Goal: Task Accomplishment & Management: Manage account settings

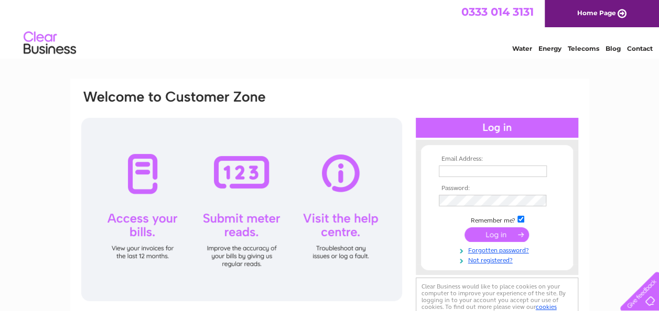
type input "Info@ewfltd.co.uk"
click at [494, 235] on input "submit" at bounding box center [496, 234] width 64 height 15
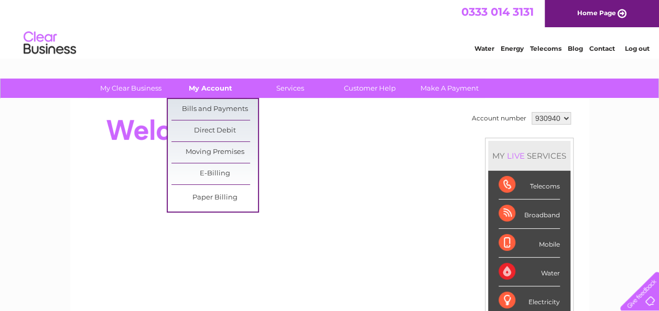
click at [214, 90] on link "My Account" at bounding box center [210, 88] width 86 height 19
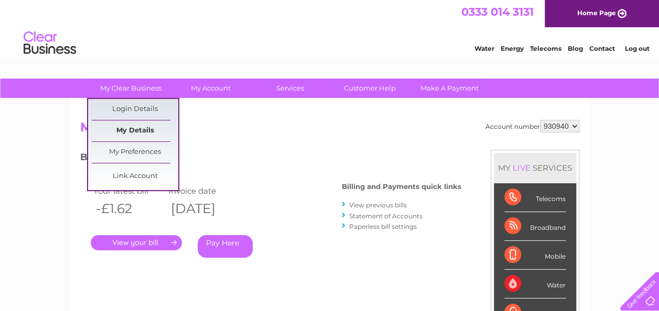
click at [141, 133] on link "My Details" at bounding box center [135, 131] width 86 height 21
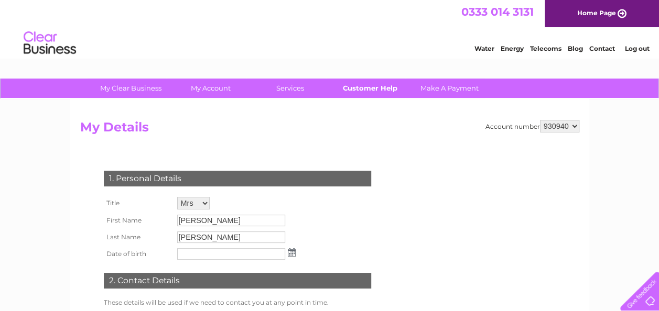
click at [388, 87] on link "Customer Help" at bounding box center [369, 88] width 86 height 19
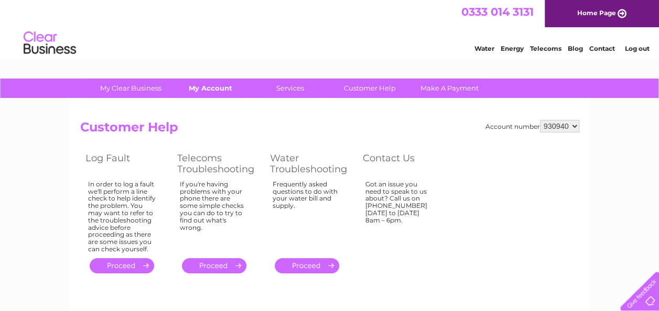
click at [212, 89] on link "My Account" at bounding box center [210, 88] width 86 height 19
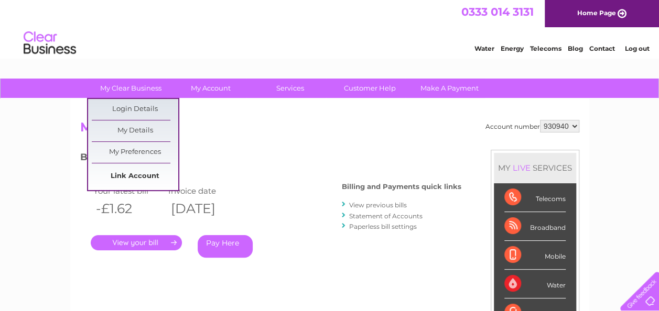
click at [136, 178] on link "Link Account" at bounding box center [135, 176] width 86 height 21
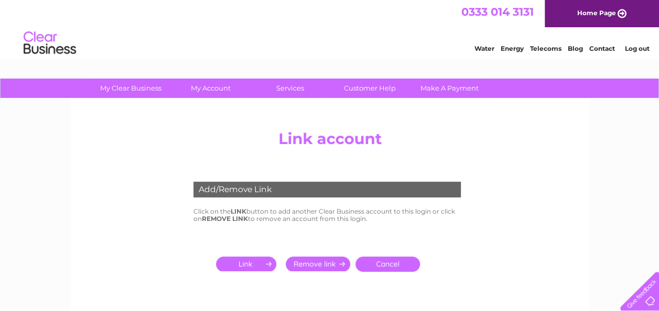
click at [323, 263] on input "submit" at bounding box center [318, 264] width 64 height 15
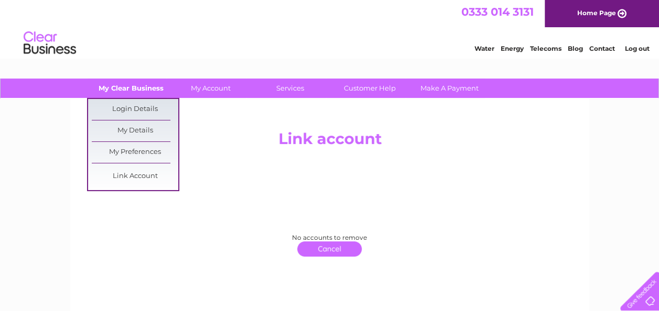
click at [126, 90] on link "My Clear Business" at bounding box center [131, 88] width 86 height 19
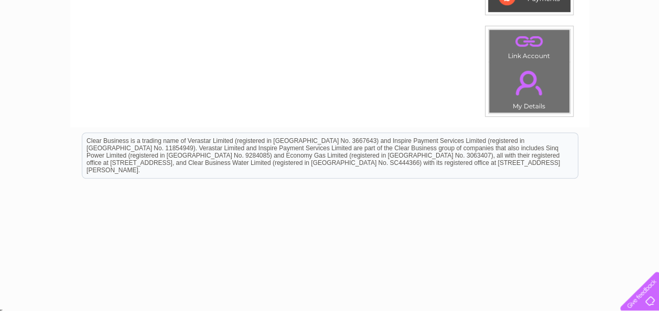
scroll to position [362, 0]
click at [533, 82] on link "." at bounding box center [529, 82] width 75 height 37
click at [148, 194] on html "Clear Business is a trading name of Verastar Limited (registered in [GEOGRAPHIC…" at bounding box center [329, 160] width 659 height 67
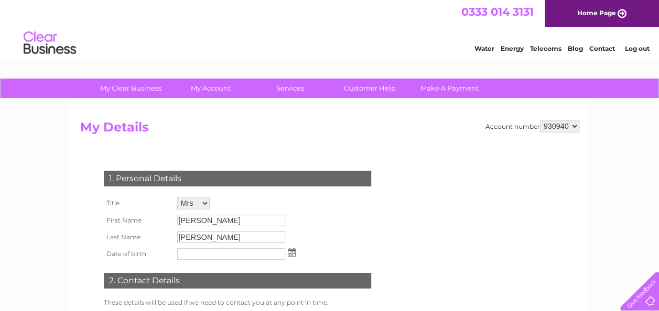
click at [233, 212] on td "Diane" at bounding box center [237, 220] width 124 height 17
click at [218, 222] on input "Diane" at bounding box center [231, 221] width 108 height 12
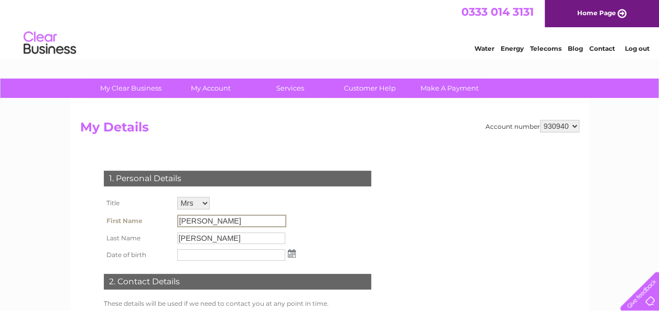
click at [202, 224] on input "Diane" at bounding box center [231, 221] width 109 height 13
click at [348, 85] on link "Customer Help" at bounding box center [369, 88] width 86 height 19
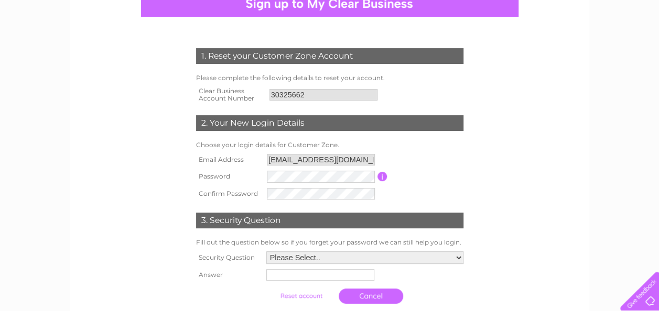
scroll to position [114, 0]
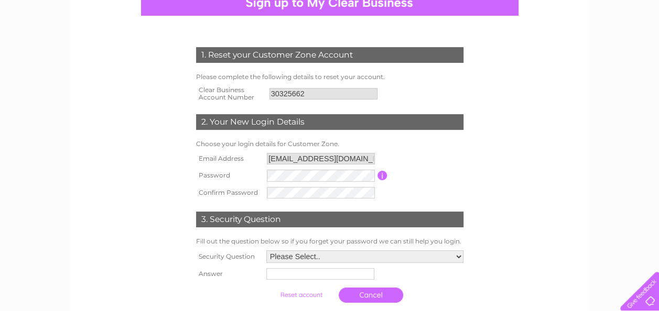
click at [381, 180] on input "button" at bounding box center [382, 175] width 10 height 9
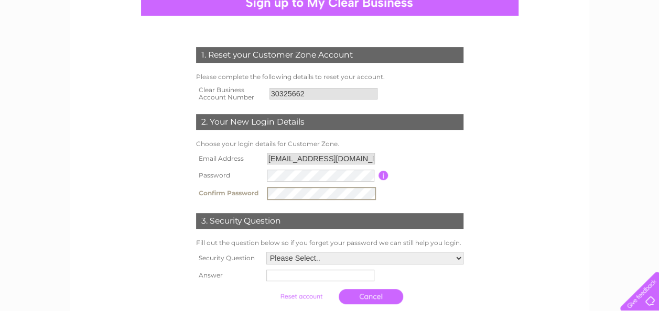
click at [457, 256] on select "Please Select.. In what town or city was your first job? In what town or city d…" at bounding box center [364, 258] width 197 height 13
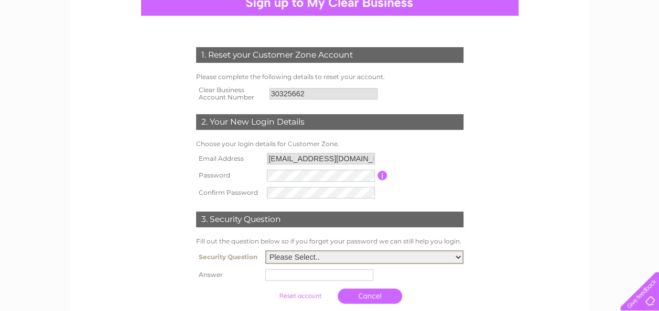
select select "3"
click at [265, 251] on select "Please Select.. In what town or city was your first job? In what town or city d…" at bounding box center [364, 257] width 198 height 14
click at [294, 279] on input "text" at bounding box center [319, 275] width 108 height 12
type input "Aberdeen"
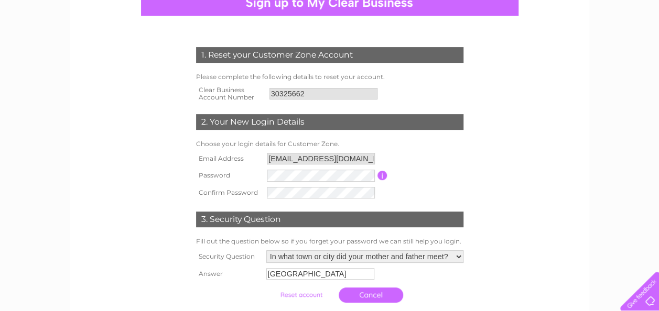
click at [302, 298] on input "submit" at bounding box center [301, 295] width 64 height 15
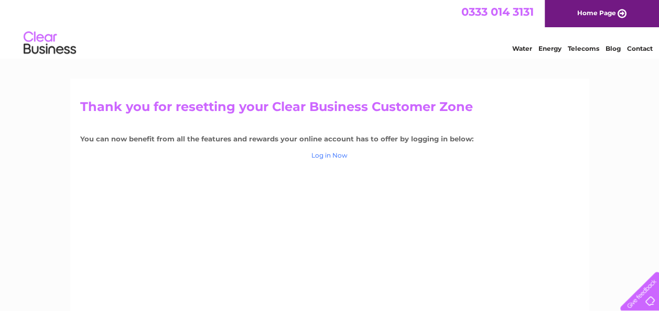
click at [317, 156] on link "Log in Now" at bounding box center [329, 155] width 36 height 8
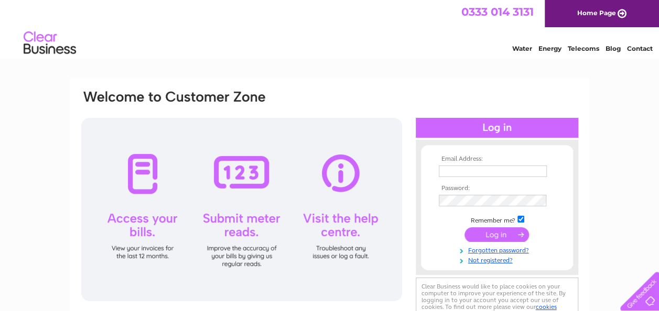
type input "[EMAIL_ADDRESS][DOMAIN_NAME]"
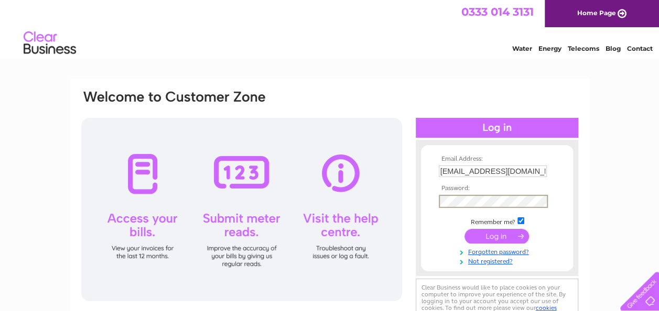
click at [601, 200] on div "Email Address: Info@ewfltd.co.uk Password:" at bounding box center [329, 315] width 659 height 473
click at [483, 232] on input "submit" at bounding box center [496, 234] width 64 height 15
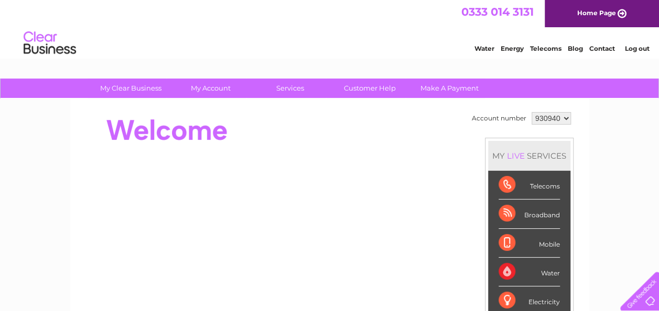
click at [566, 116] on select "930940" at bounding box center [550, 118] width 39 height 13
click at [546, 271] on div "Water" at bounding box center [528, 272] width 61 height 29
click at [548, 270] on div "Water" at bounding box center [528, 272] width 61 height 29
click at [564, 117] on select "930940" at bounding box center [550, 118] width 39 height 13
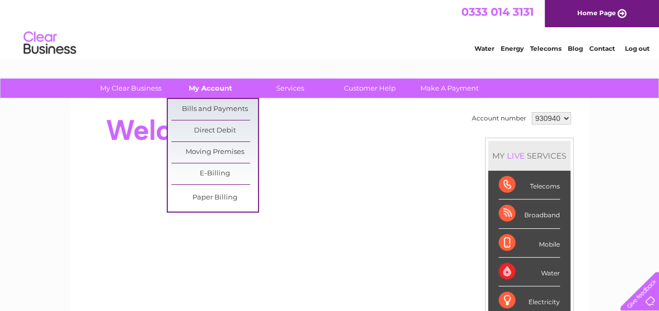
click at [198, 91] on link "My Account" at bounding box center [210, 88] width 86 height 19
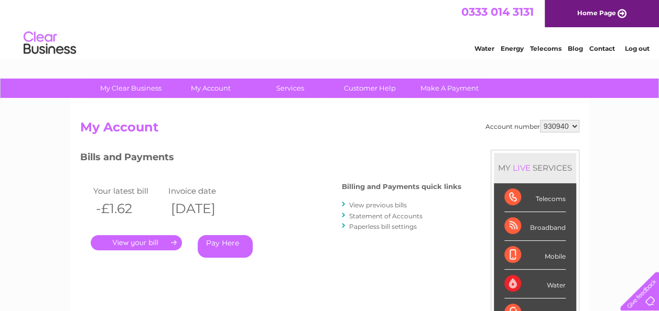
click at [139, 242] on link "." at bounding box center [136, 242] width 91 height 15
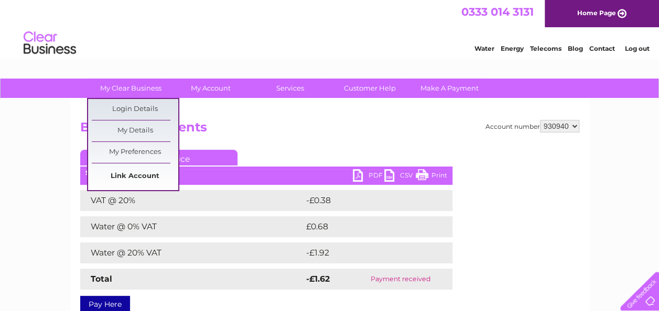
click at [136, 176] on link "Link Account" at bounding box center [135, 176] width 86 height 21
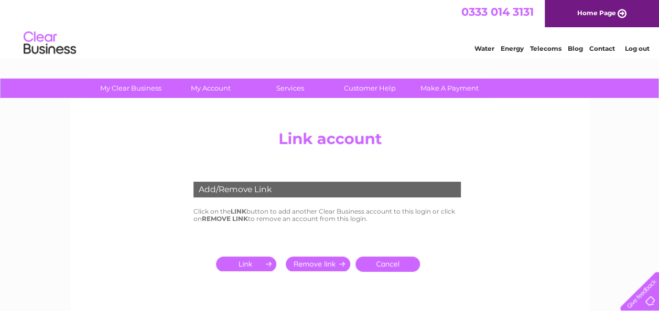
click at [252, 267] on input "submit" at bounding box center [248, 264] width 64 height 15
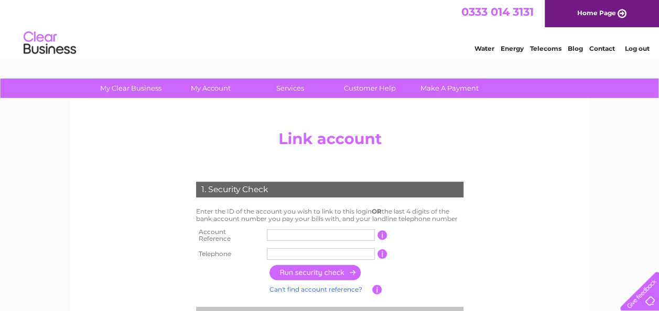
click at [275, 238] on input "text" at bounding box center [321, 236] width 108 height 12
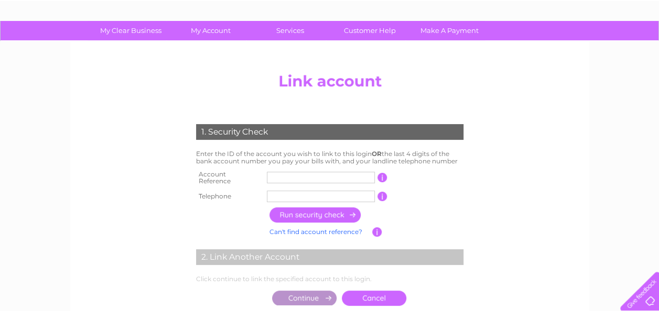
scroll to position [61, 0]
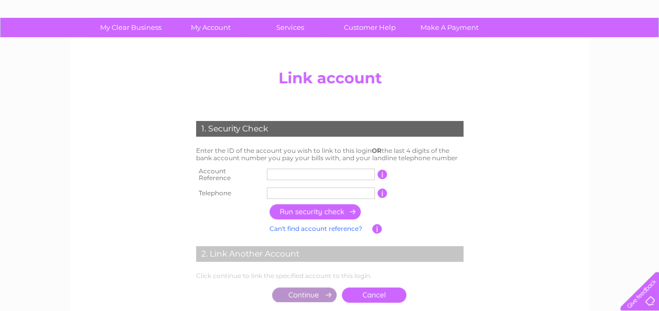
click at [288, 174] on input "text" at bounding box center [321, 175] width 108 height 12
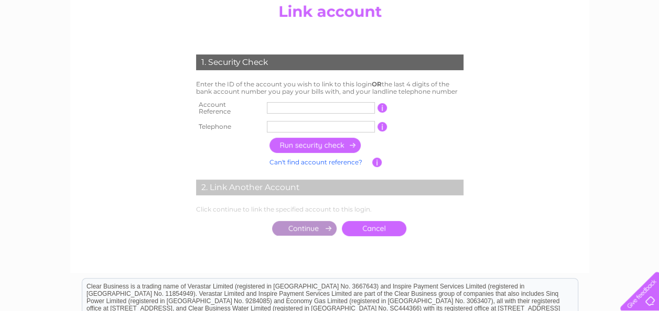
scroll to position [128, 0]
type input "30325662"
click at [276, 125] on input "text" at bounding box center [321, 127] width 108 height 12
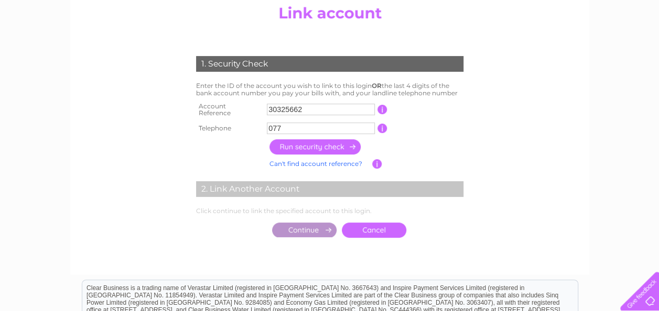
scroll to position [131, 0]
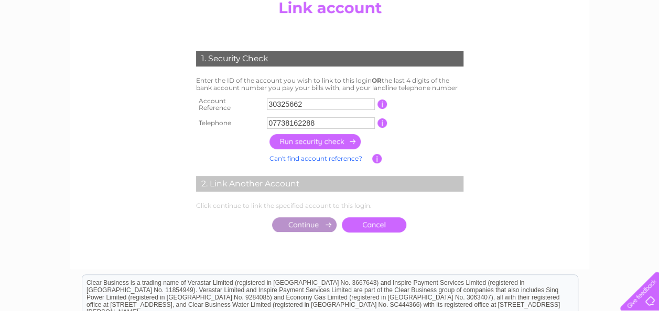
type input "07738162288"
drag, startPoint x: 314, startPoint y: 130, endPoint x: 314, endPoint y: 137, distance: 7.3
click at [314, 137] on input "button" at bounding box center [315, 141] width 92 height 15
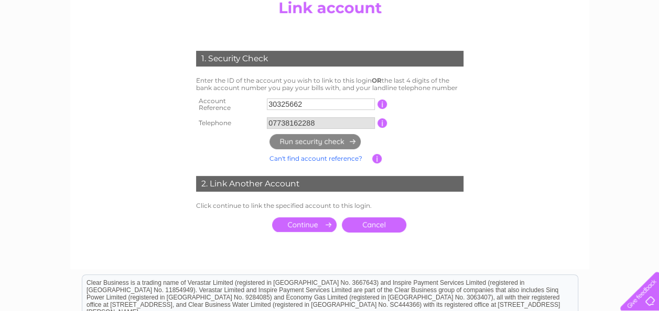
click at [329, 120] on input "07738162288" at bounding box center [321, 123] width 108 height 12
click at [383, 118] on input "button" at bounding box center [382, 122] width 10 height 9
click at [332, 117] on input "07738162288" at bounding box center [321, 123] width 108 height 12
click at [309, 100] on input "30325662" at bounding box center [321, 105] width 108 height 12
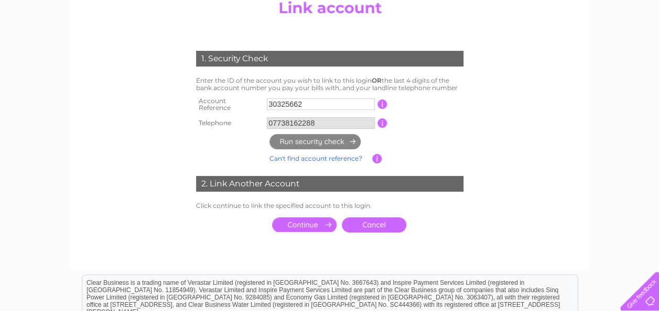
click at [324, 119] on input "07738162288" at bounding box center [321, 123] width 108 height 12
click at [304, 155] on link "Can't find account reference?" at bounding box center [315, 159] width 93 height 8
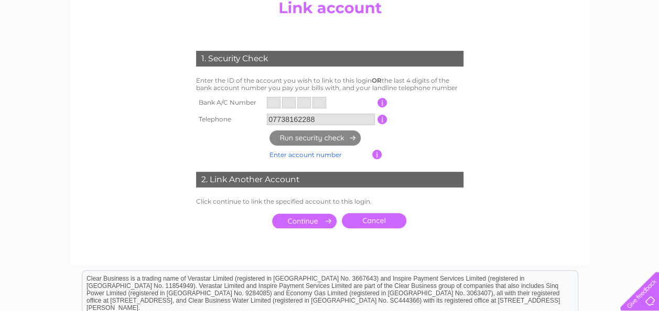
click at [304, 153] on link "Enter account number" at bounding box center [305, 155] width 72 height 8
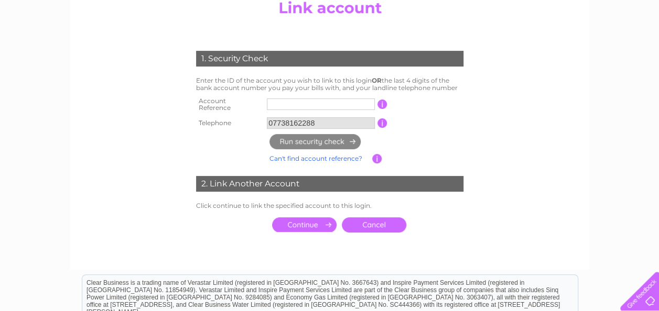
click at [333, 117] on input "07738162288" at bounding box center [321, 123] width 108 height 12
click at [379, 222] on link "Cancel" at bounding box center [374, 224] width 64 height 15
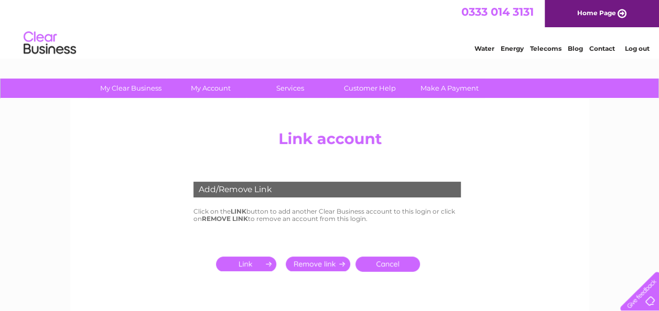
click at [238, 263] on input "submit" at bounding box center [248, 264] width 64 height 15
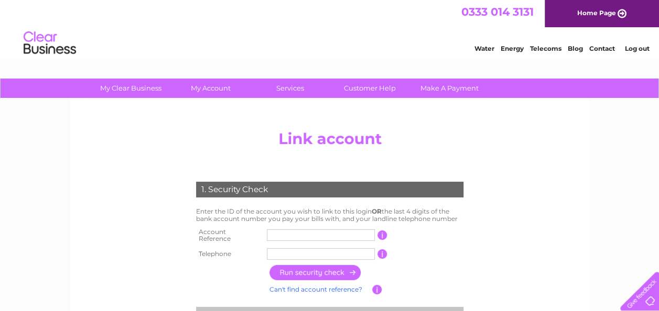
click at [286, 235] on input "text" at bounding box center [321, 236] width 108 height 12
type input "30325662"
click at [281, 248] on input "text" at bounding box center [321, 254] width 108 height 12
click at [306, 272] on input "button" at bounding box center [315, 272] width 92 height 15
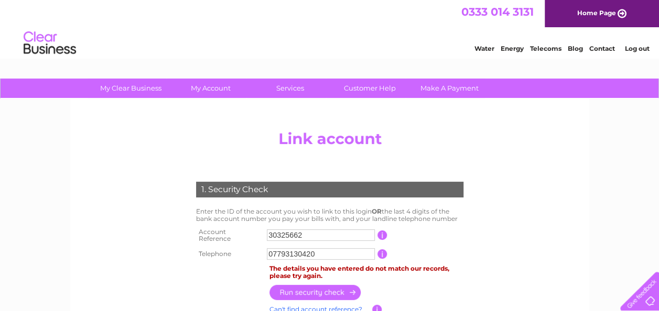
click at [321, 254] on input "07793130420" at bounding box center [321, 254] width 108 height 12
type input "0"
type input "07738162288"
click at [313, 285] on input "button" at bounding box center [315, 292] width 92 height 15
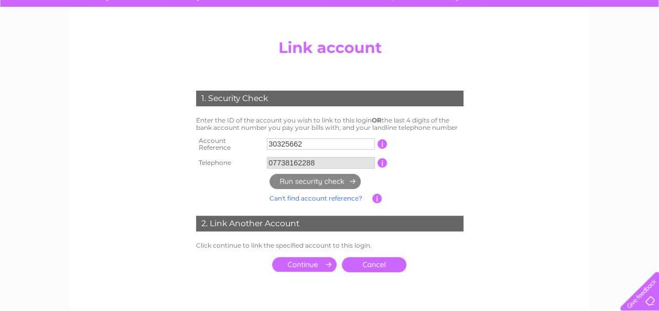
scroll to position [92, 0]
click at [285, 263] on input "submit" at bounding box center [304, 264] width 64 height 15
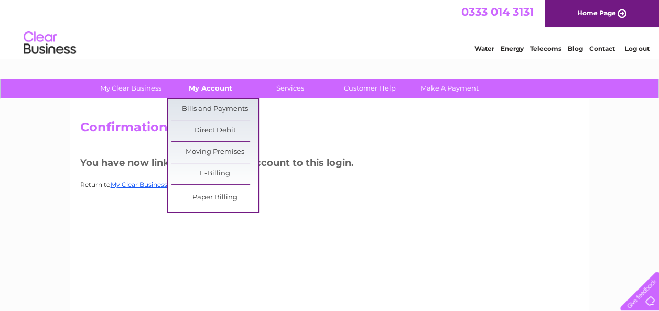
click at [210, 90] on link "My Account" at bounding box center [210, 88] width 86 height 19
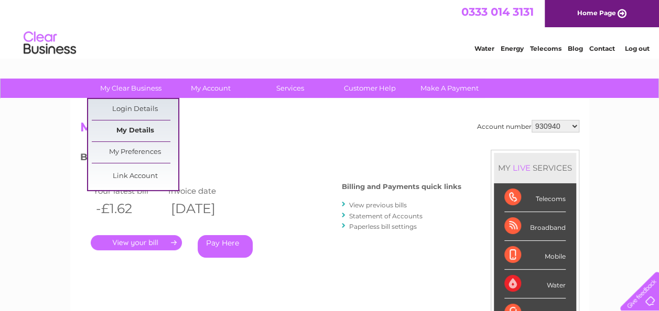
click at [124, 135] on link "My Details" at bounding box center [135, 131] width 86 height 21
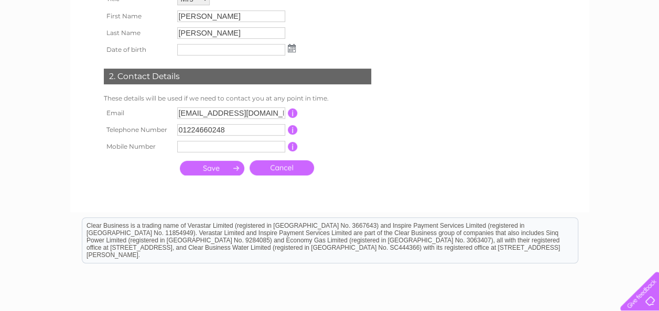
scroll to position [212, 0]
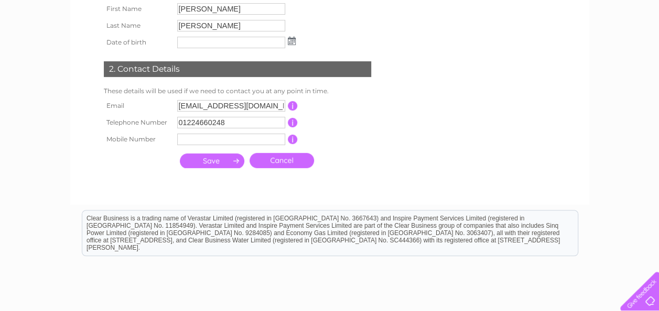
click at [246, 125] on input "01224660248" at bounding box center [231, 123] width 108 height 12
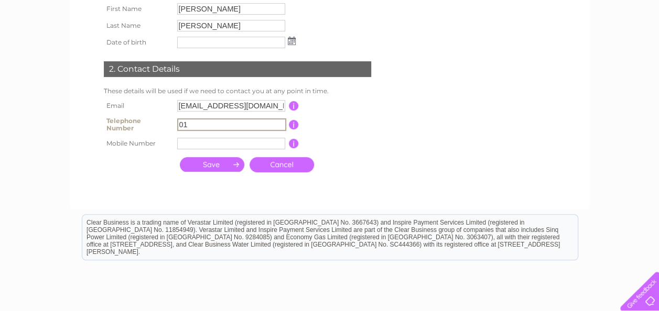
type input "0"
click at [289, 171] on td "Cancel" at bounding box center [282, 165] width 70 height 20
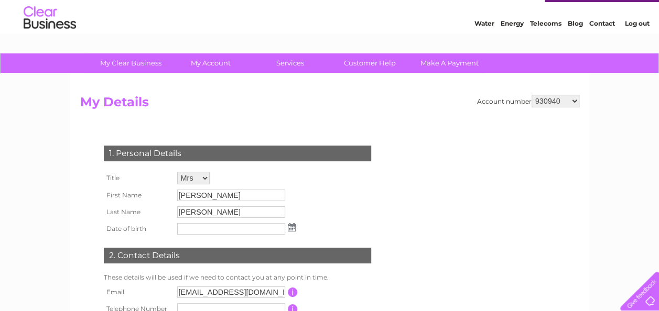
scroll to position [0, 0]
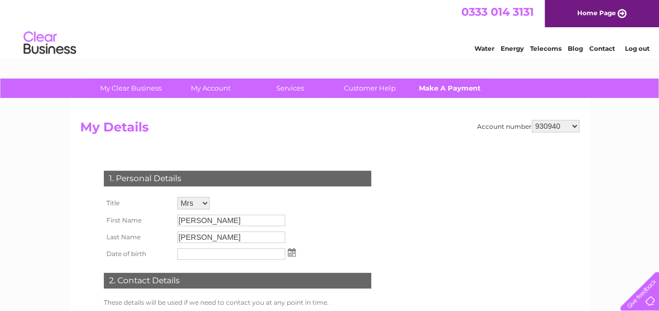
click at [453, 91] on link "Make A Payment" at bounding box center [449, 88] width 86 height 19
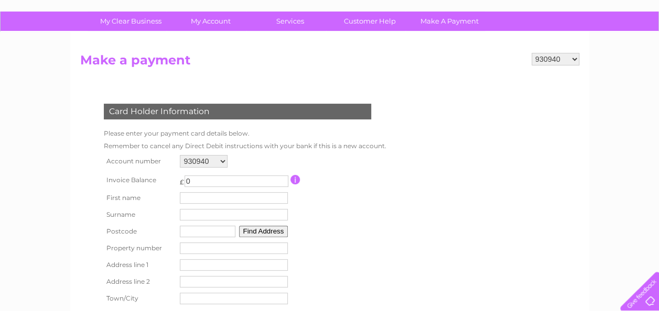
scroll to position [67, 0]
click at [224, 21] on link "My Account" at bounding box center [210, 21] width 86 height 19
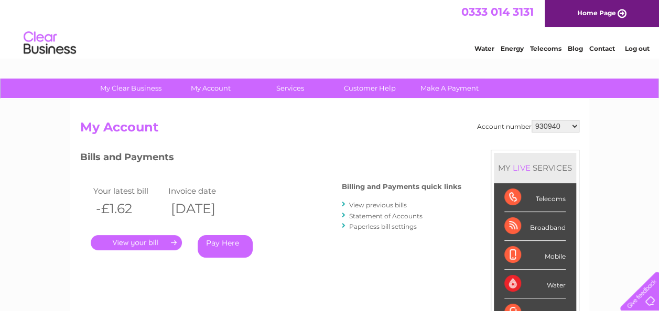
click at [396, 208] on link "View previous bills" at bounding box center [378, 205] width 58 height 8
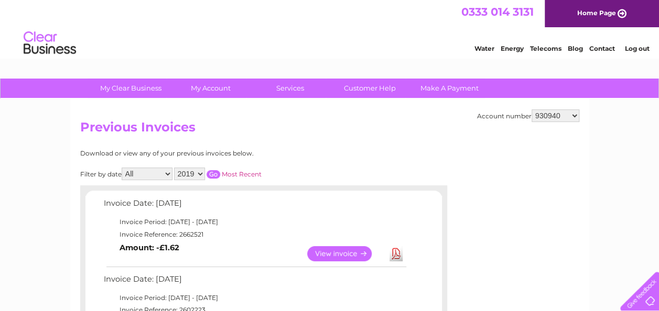
click at [203, 176] on select "2019 2018 2017 2016" at bounding box center [189, 174] width 31 height 13
click at [345, 141] on div "Account number 930940 30325662 Previous Invoices Download or view any of your p…" at bounding box center [329, 285] width 519 height 373
click at [379, 90] on link "Customer Help" at bounding box center [369, 88] width 86 height 19
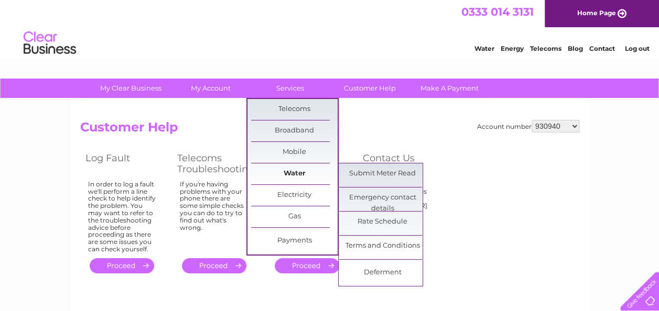
click at [300, 172] on link "Water" at bounding box center [294, 173] width 86 height 21
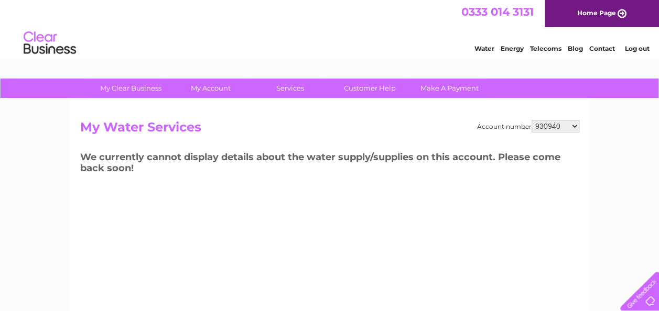
click at [639, 48] on link "Log out" at bounding box center [636, 49] width 25 height 8
